Goal: Information Seeking & Learning: Compare options

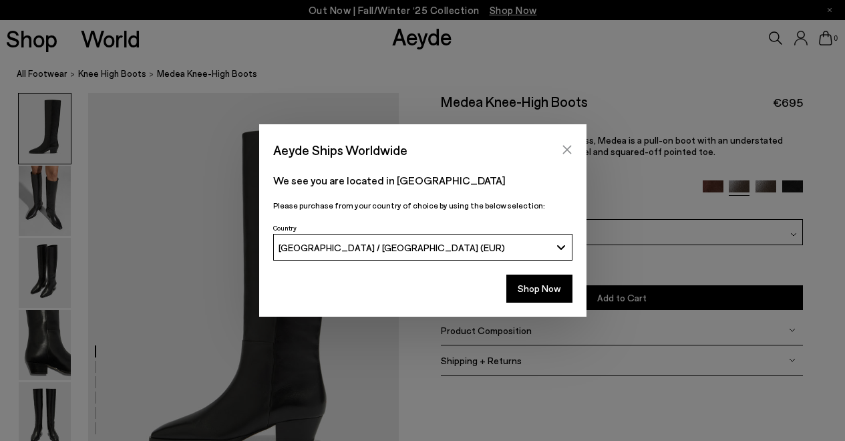
click at [571, 146] on icon "Close" at bounding box center [567, 149] width 11 height 11
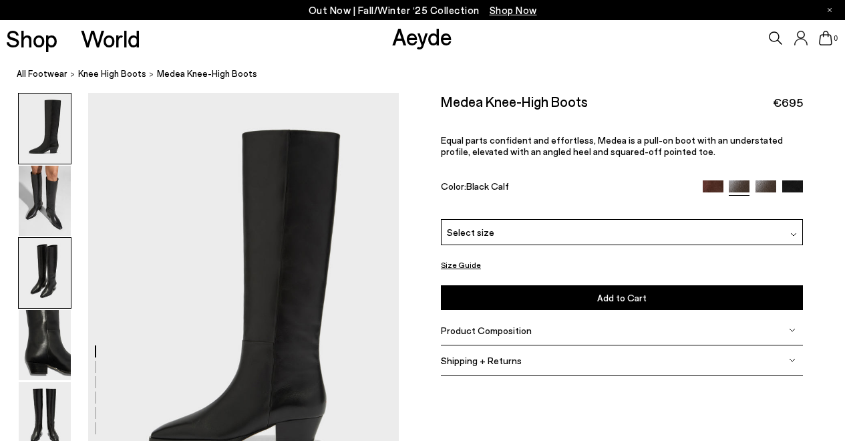
click at [42, 305] on img at bounding box center [45, 273] width 52 height 70
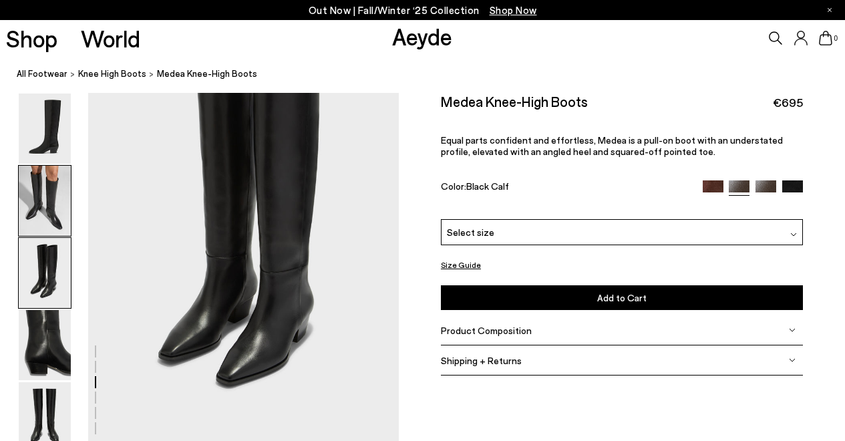
scroll to position [891, 0]
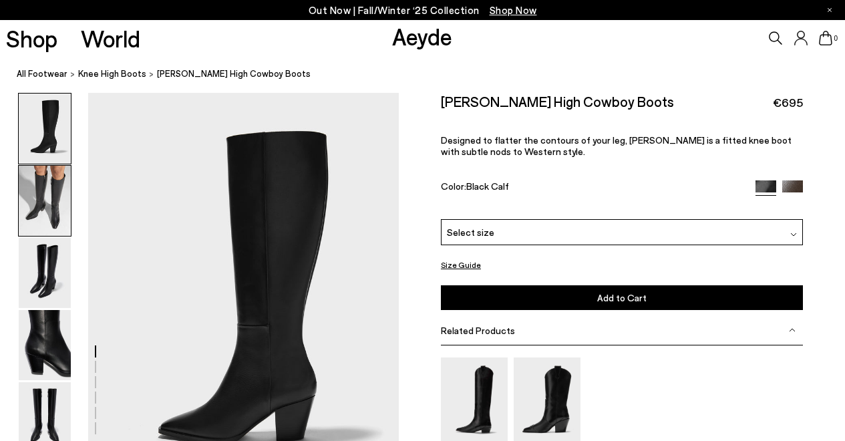
click at [55, 193] on img at bounding box center [45, 201] width 52 height 70
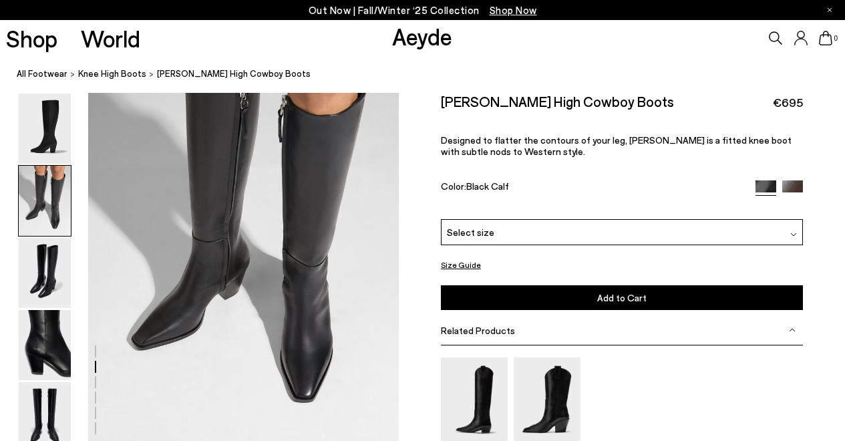
scroll to position [481, 0]
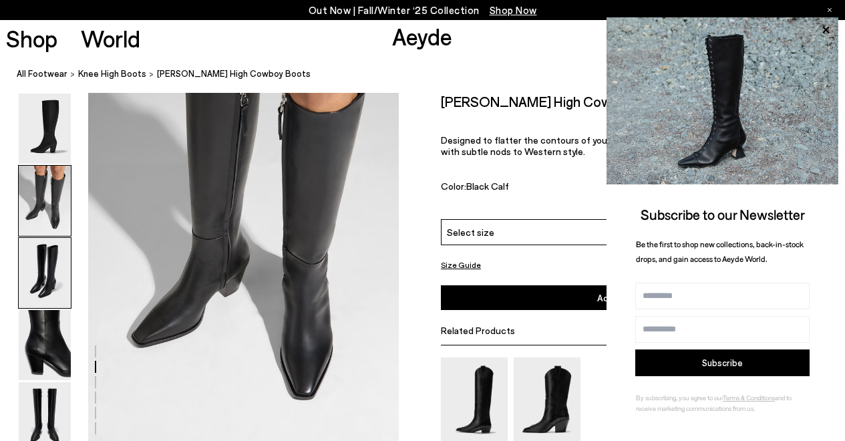
click at [43, 283] on img at bounding box center [45, 273] width 52 height 70
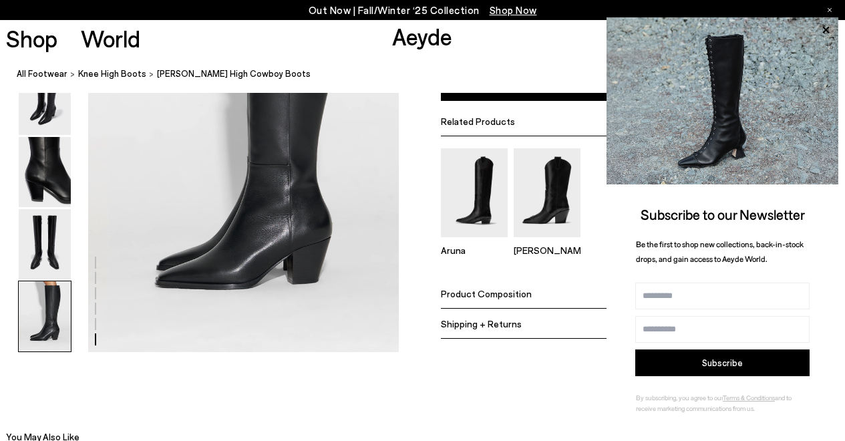
scroll to position [2180, 0]
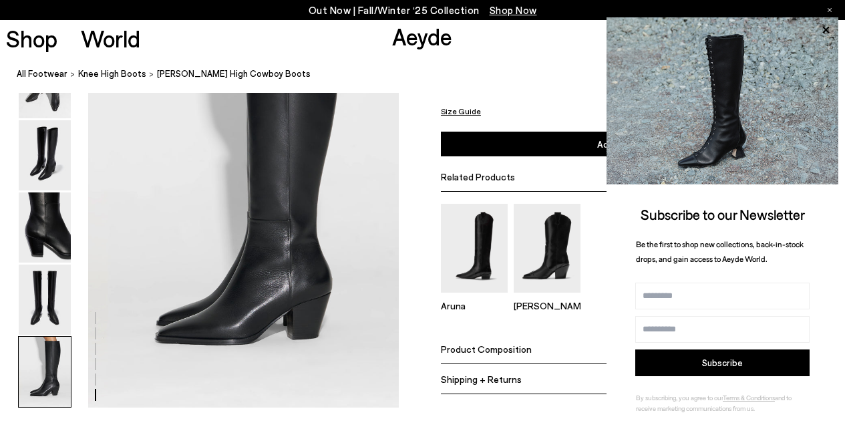
click at [96, 375] on div at bounding box center [95, 379] width 1 height 12
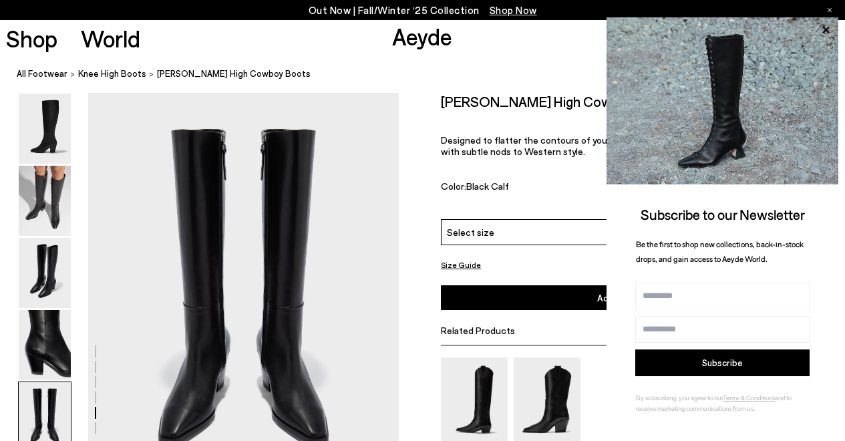
click at [96, 372] on div at bounding box center [95, 367] width 1 height 12
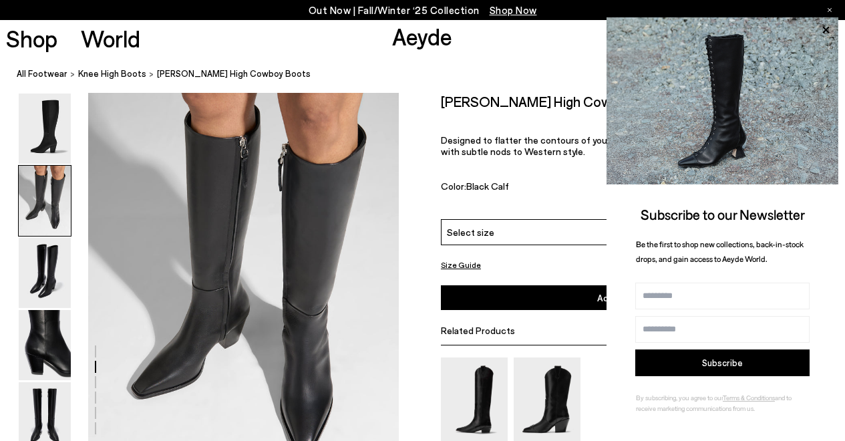
scroll to position [417, 0]
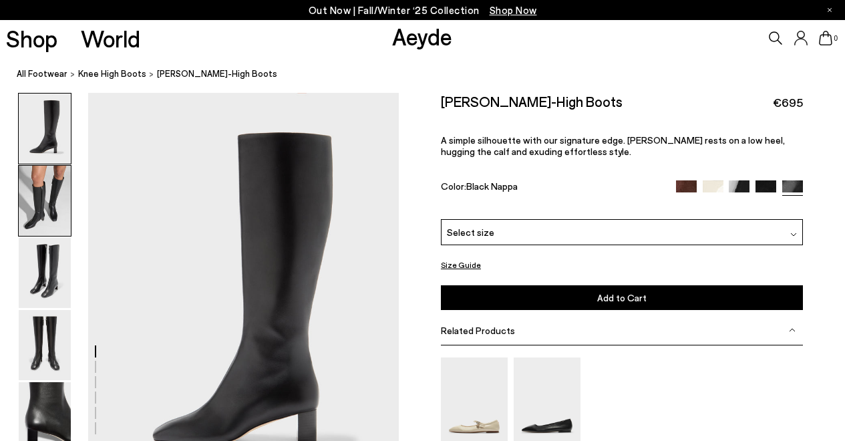
click at [45, 205] on img at bounding box center [45, 201] width 52 height 70
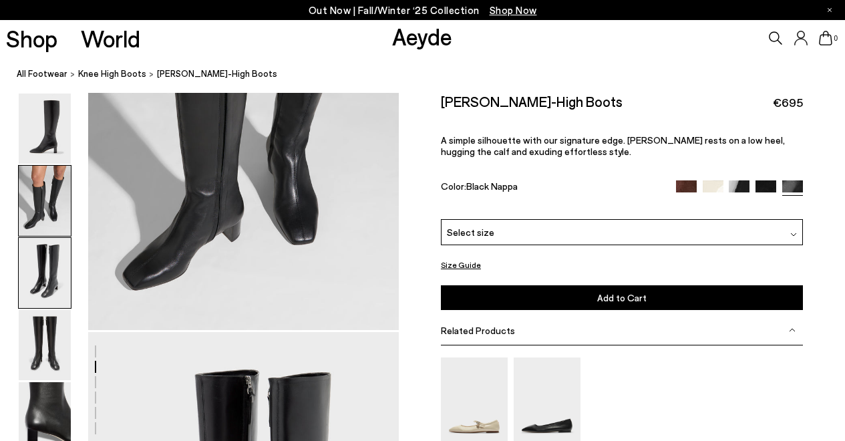
click at [42, 251] on img at bounding box center [45, 273] width 52 height 70
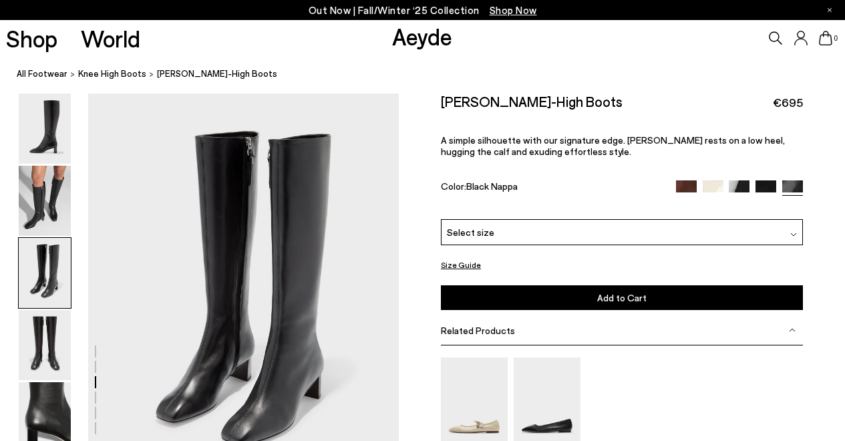
scroll to position [833, 0]
